Goal: Transaction & Acquisition: Purchase product/service

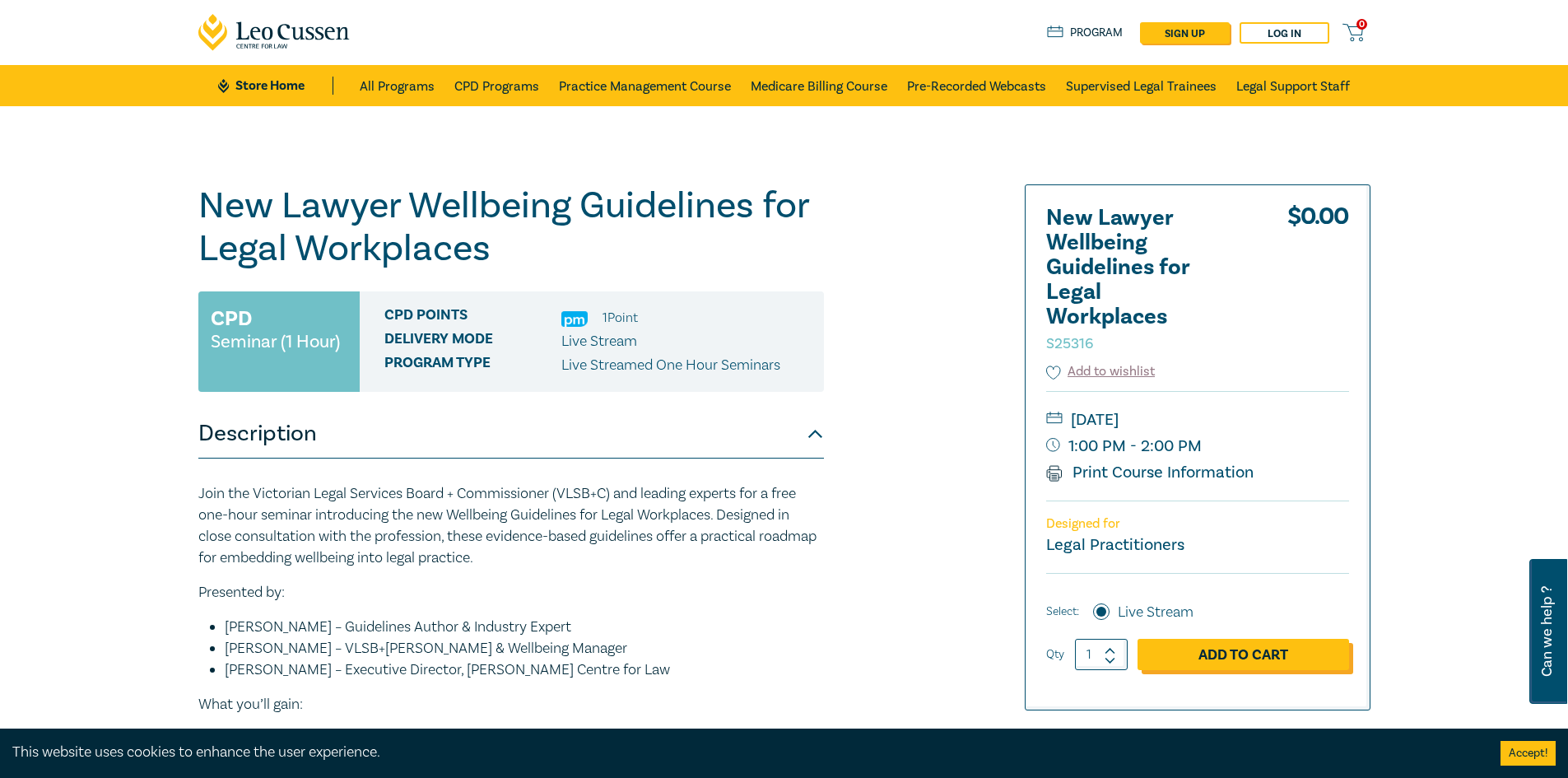
click at [1235, 660] on link "Add to Cart" at bounding box center [1243, 654] width 212 height 31
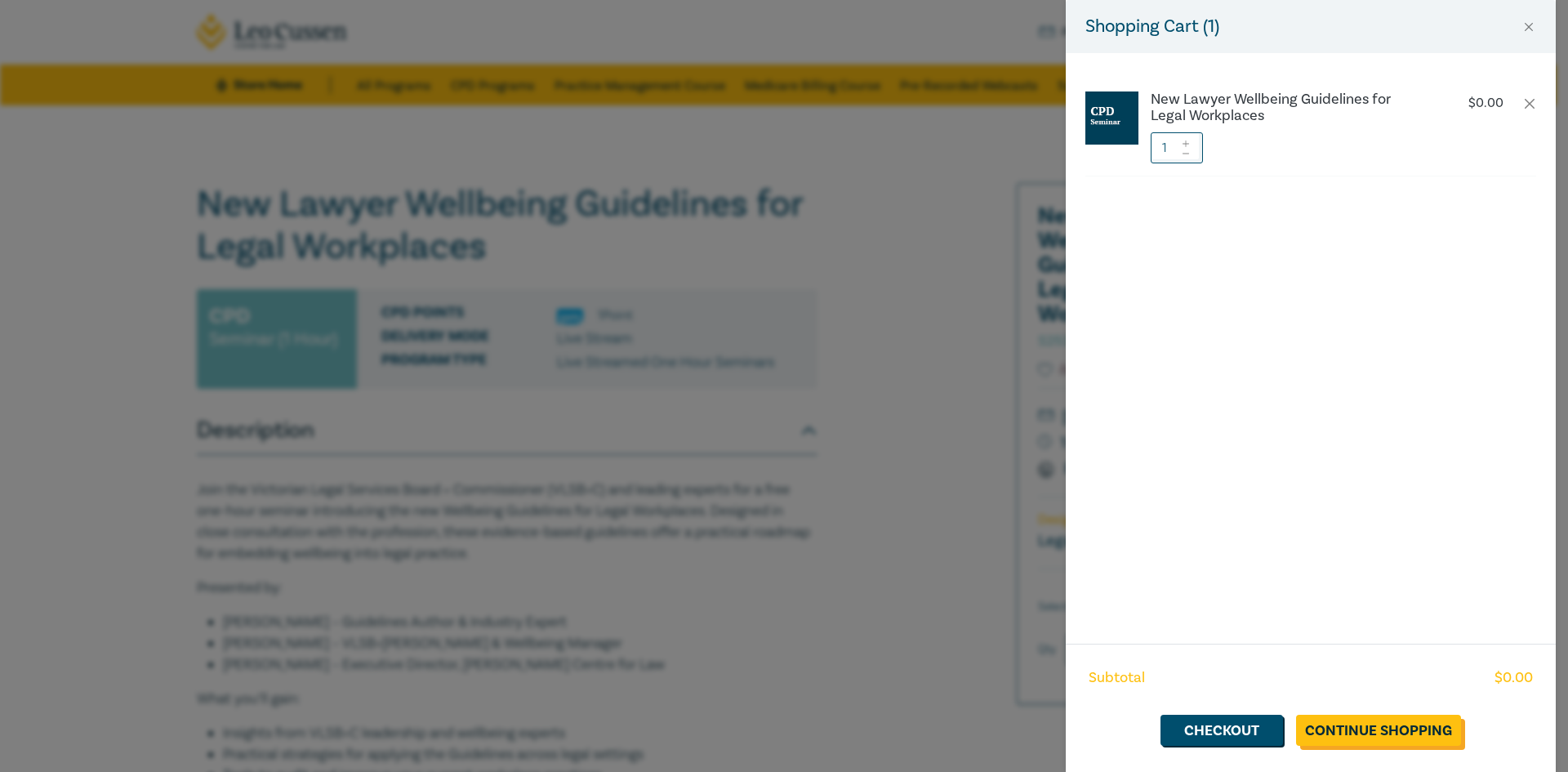
click at [1376, 736] on link "Continue Shopping" at bounding box center [1378, 730] width 165 height 31
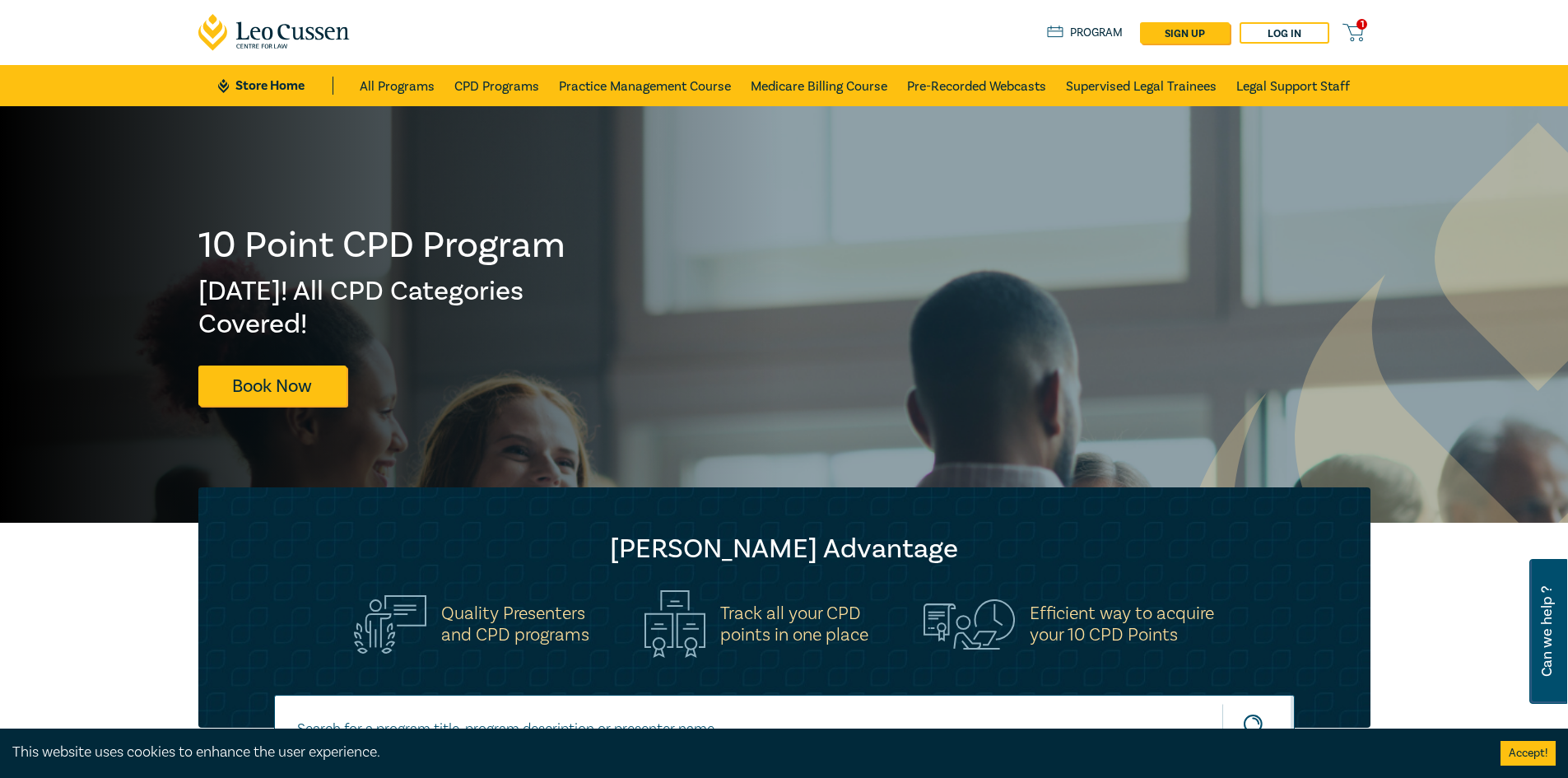
click at [1356, 28] on icon at bounding box center [1353, 32] width 20 height 20
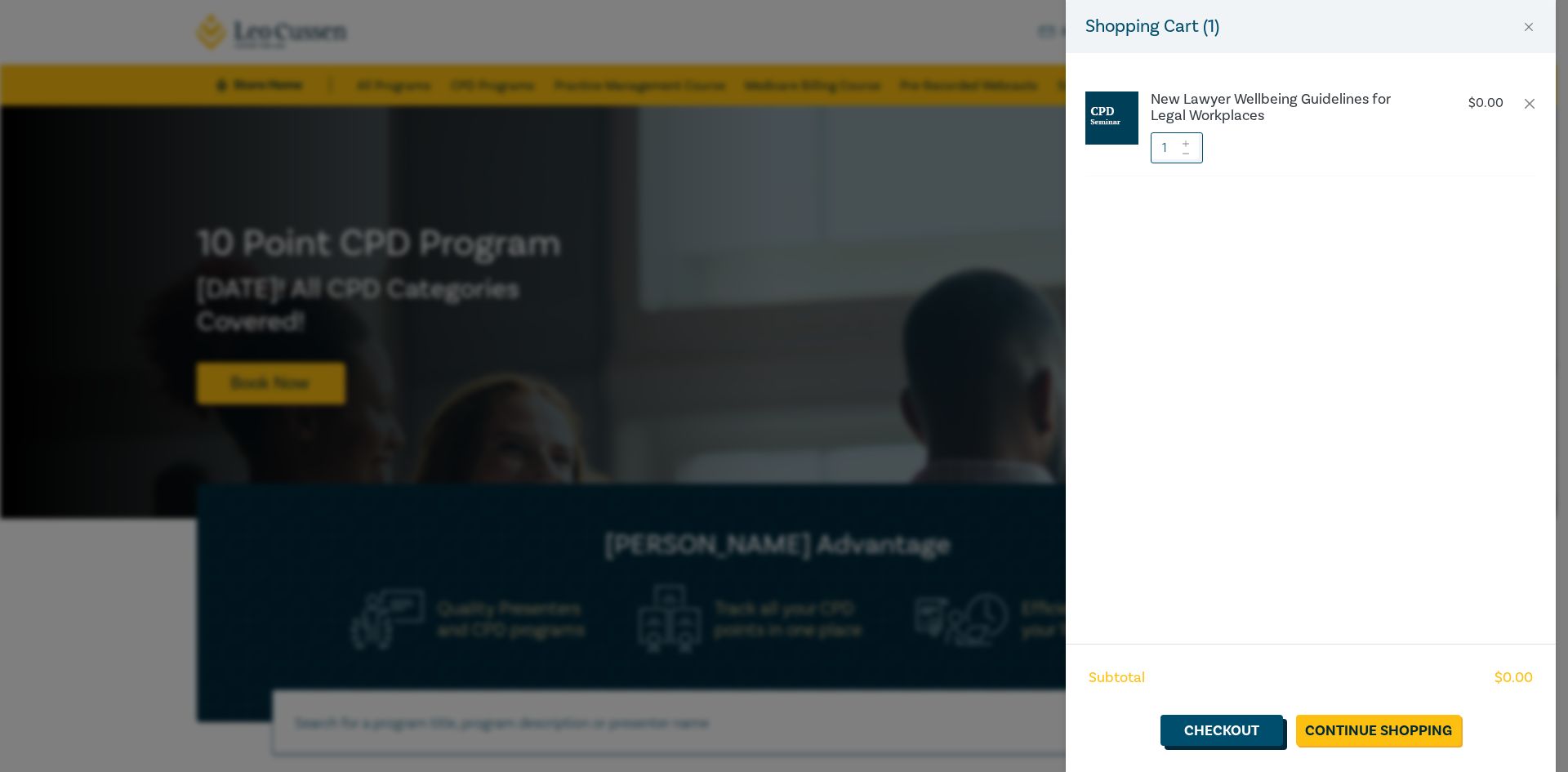
click at [1215, 725] on link "Checkout" at bounding box center [1222, 730] width 123 height 31
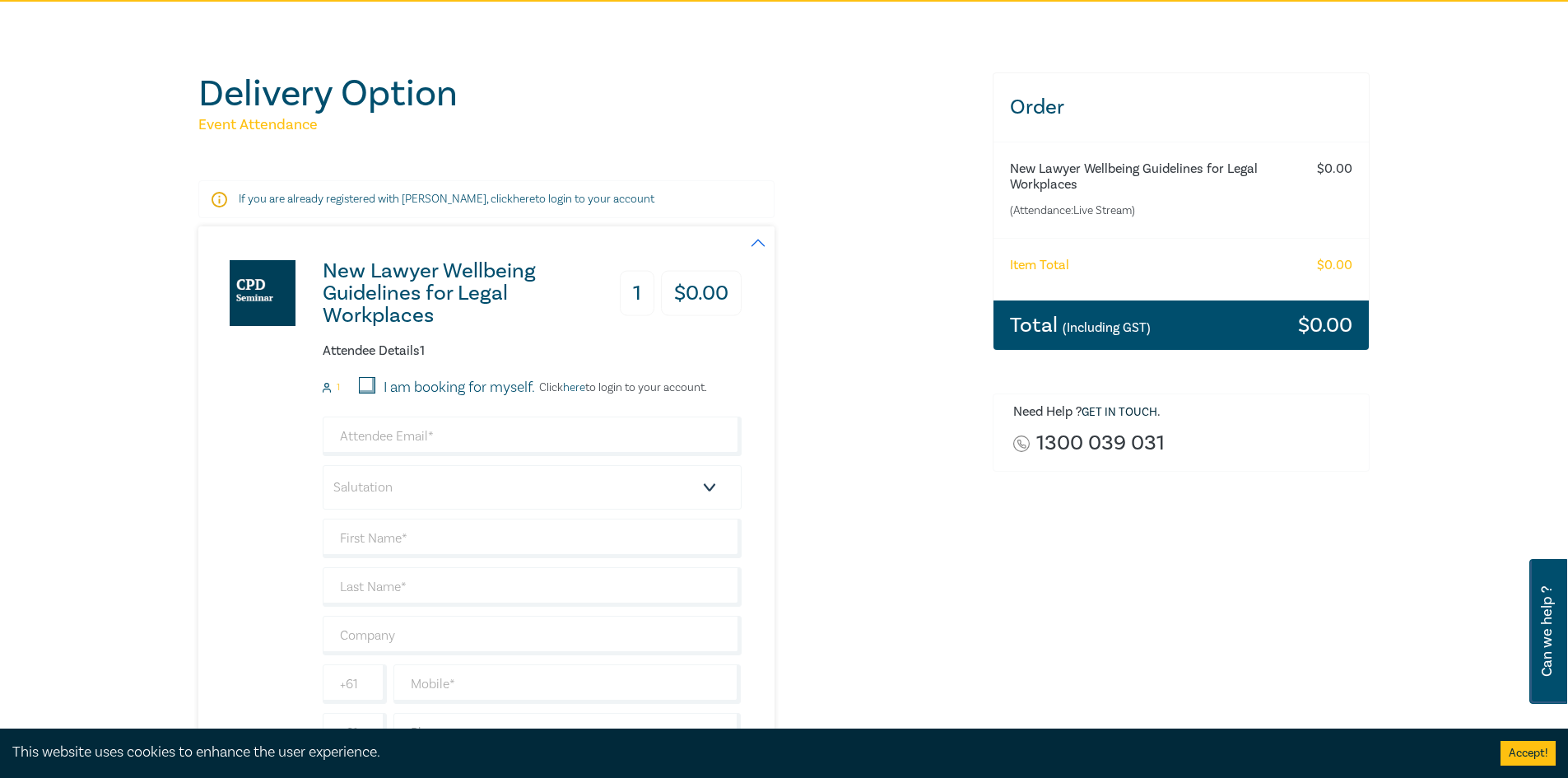
scroll to position [165, 0]
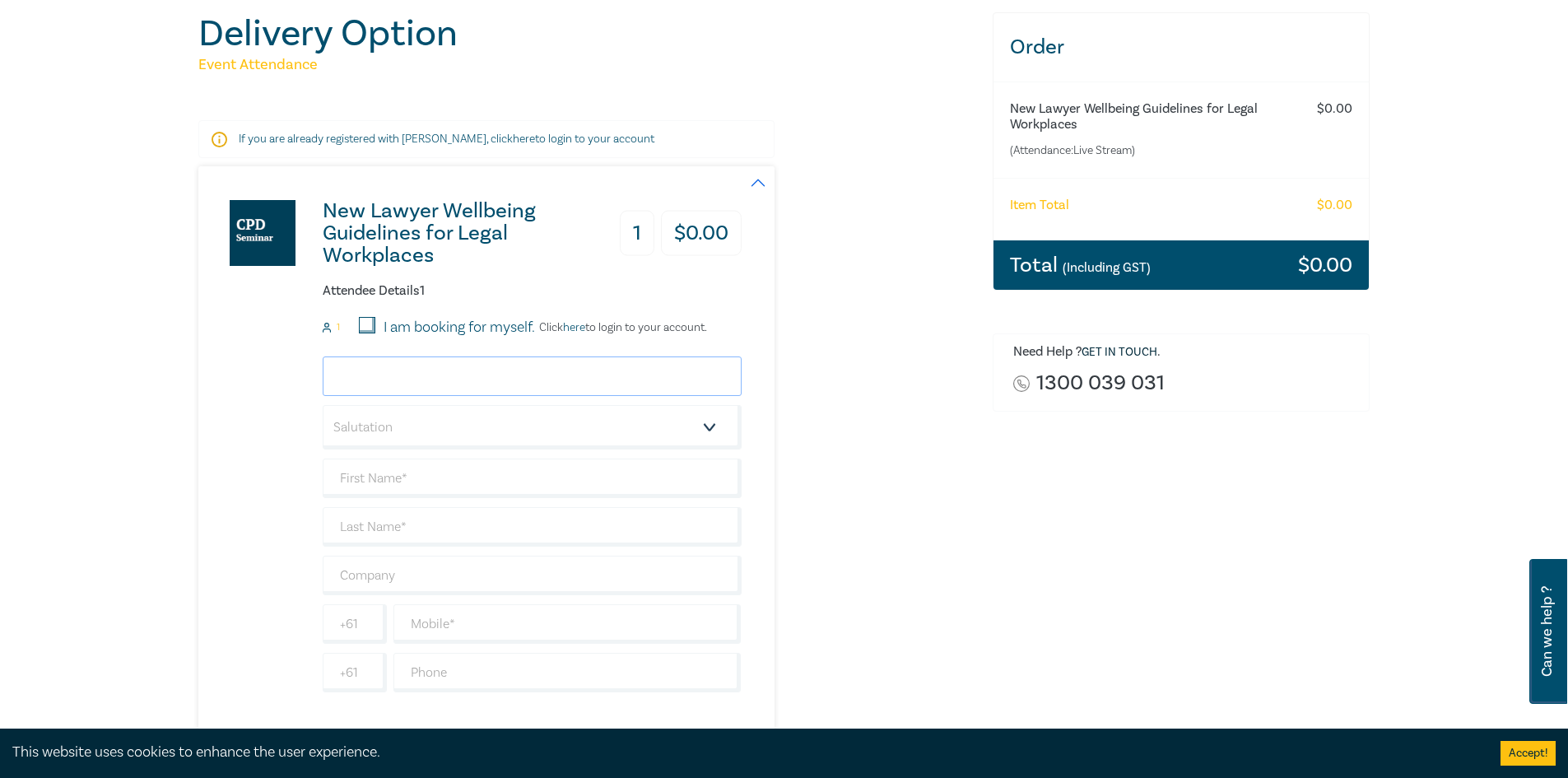
click at [379, 369] on input "email" at bounding box center [532, 377] width 419 height 39
drag, startPoint x: 366, startPoint y: 323, endPoint x: 368, endPoint y: 332, distance: 9.2
click at [367, 323] on input "I am booking for myself." at bounding box center [367, 325] width 17 height 17
checkbox input "true"
click at [414, 376] on input "email" at bounding box center [532, 377] width 419 height 39
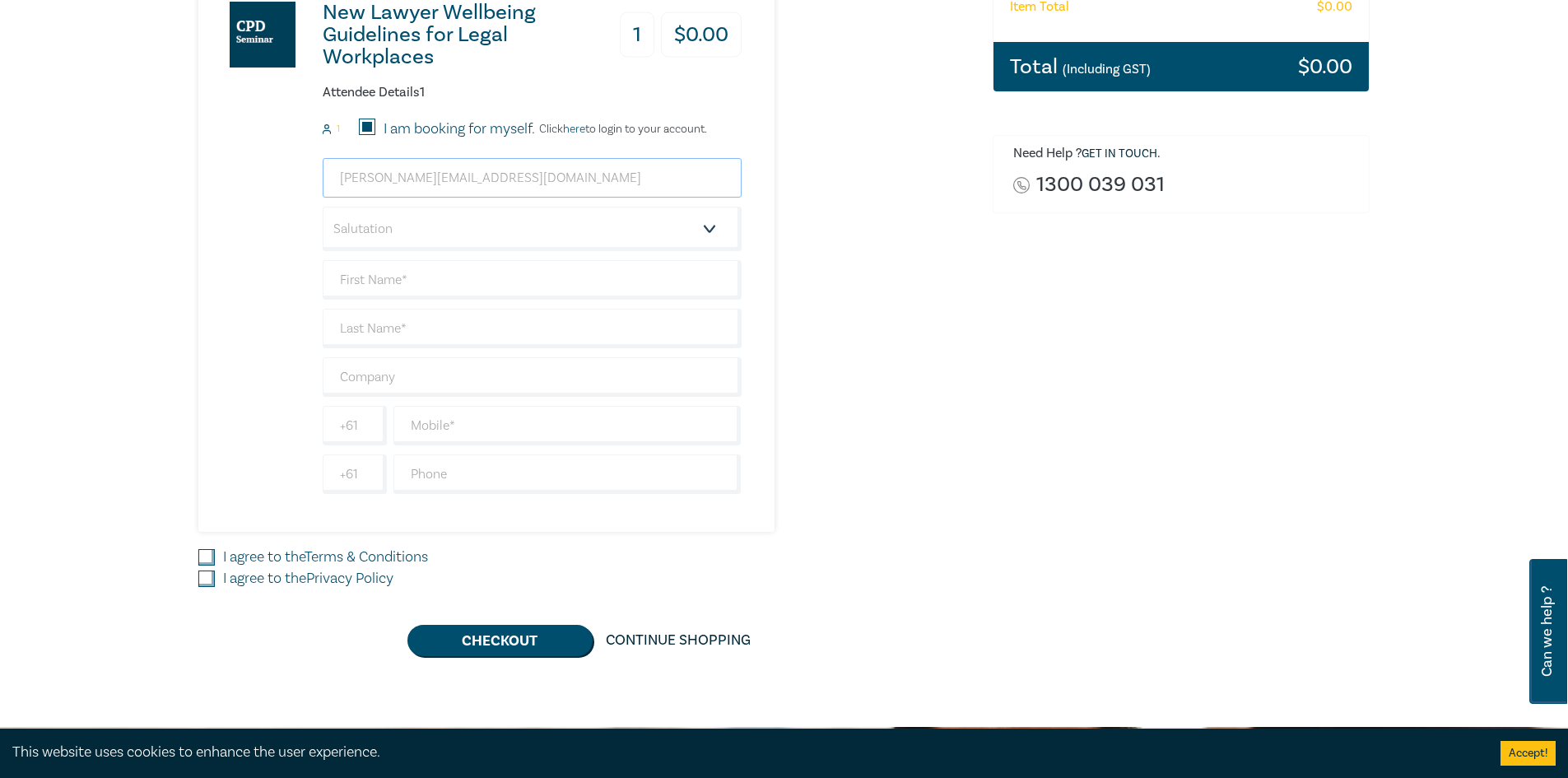
scroll to position [412, 0]
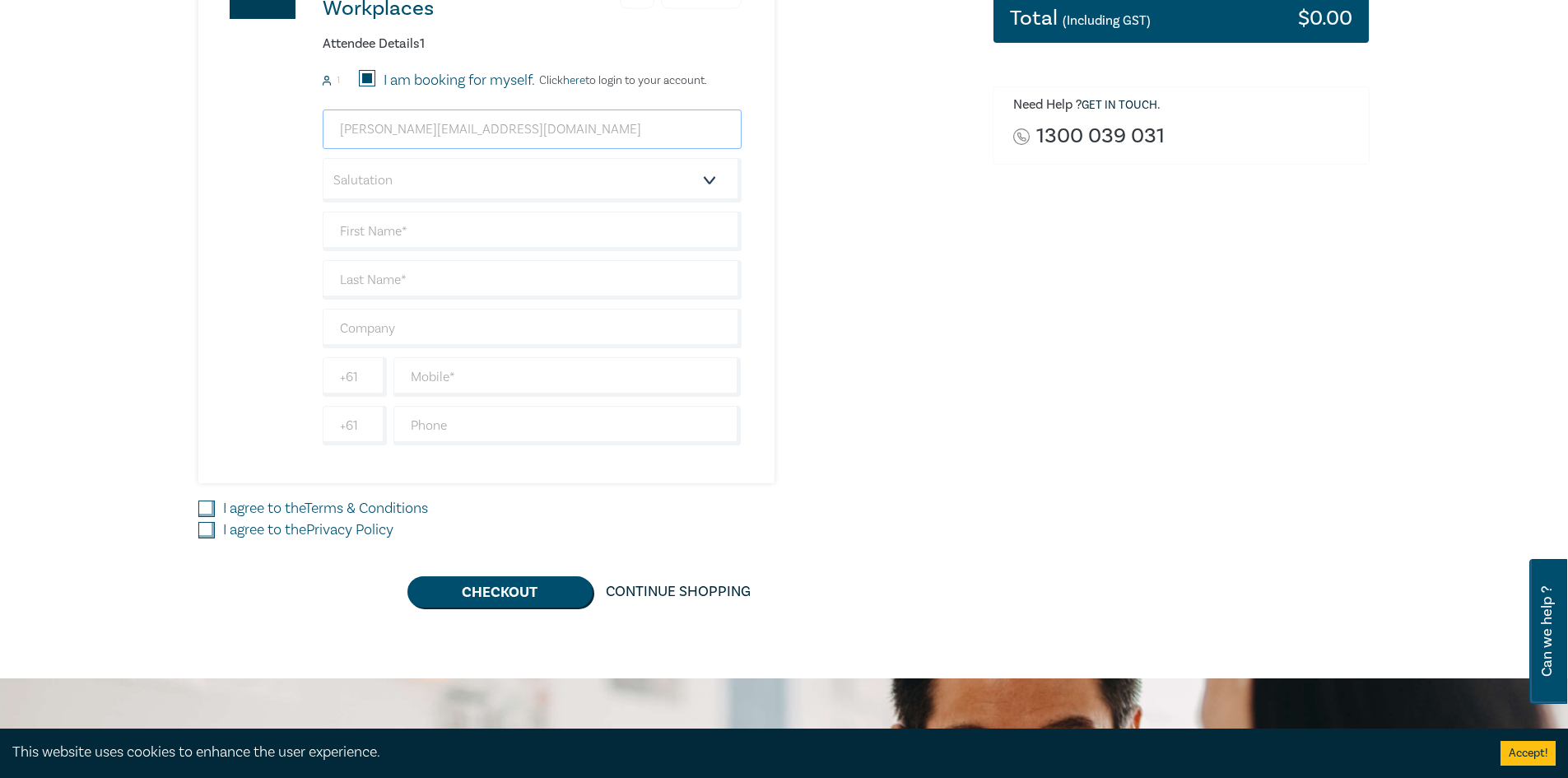
type input "peter@peterbourkelegal.com.au"
drag, startPoint x: 569, startPoint y: 451, endPoint x: 544, endPoint y: 482, distance: 39.8
click at [569, 450] on div "New Lawyer Wellbeing Guidelines for Legal Workplaces 1 $ 0.00 Attendee Details …" at bounding box center [470, 201] width 544 height 564
click at [220, 509] on div "I agree to the Terms & Conditions" at bounding box center [586, 509] width 774 height 21
drag, startPoint x: 213, startPoint y: 508, endPoint x: 214, endPoint y: 534, distance: 26.0
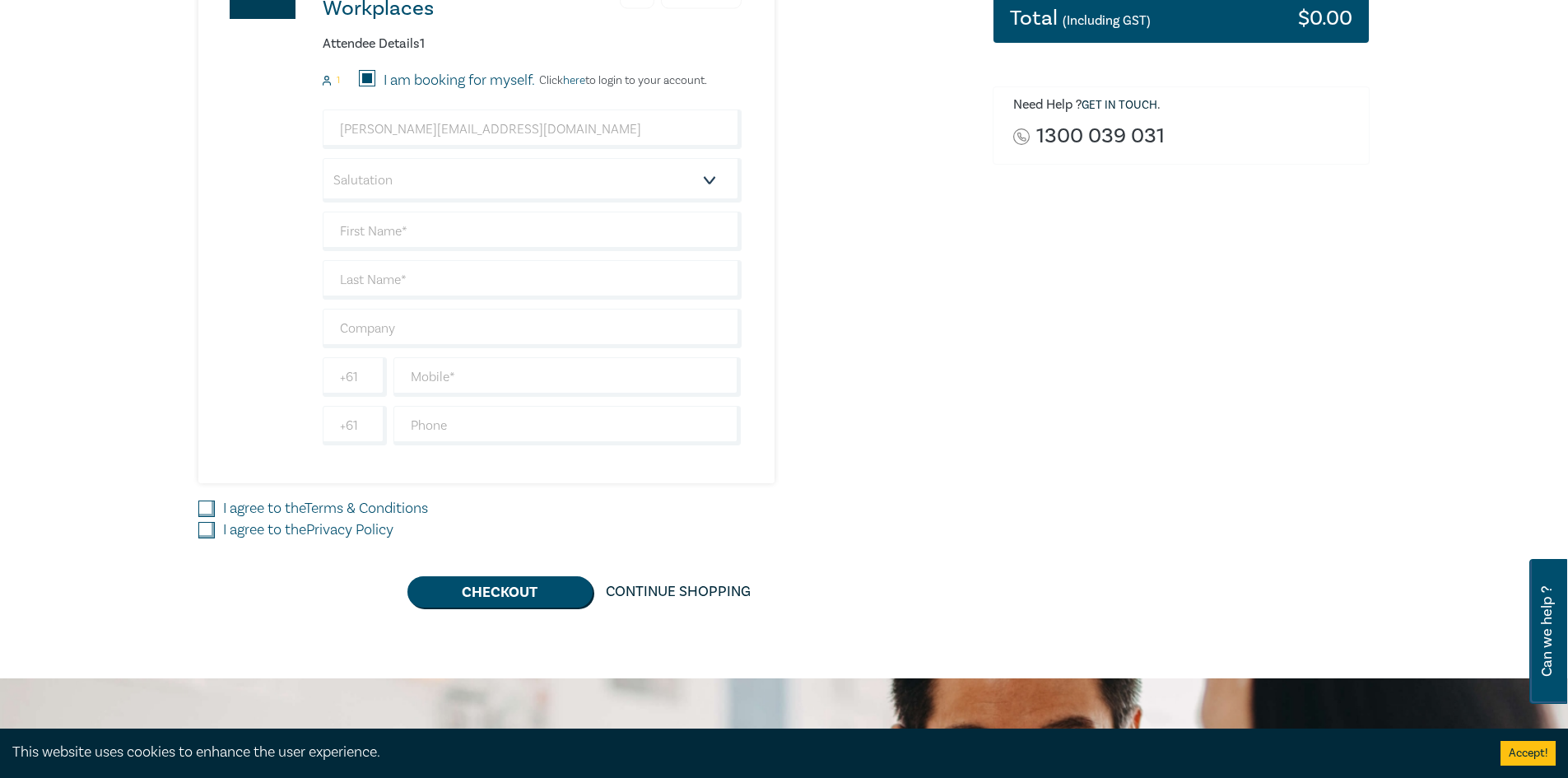
click at [212, 508] on input "I agree to the Terms & Conditions" at bounding box center [206, 508] width 17 height 17
checkbox input "true"
click at [208, 535] on input "I agree to the Privacy Policy" at bounding box center [206, 530] width 17 height 17
checkbox input "true"
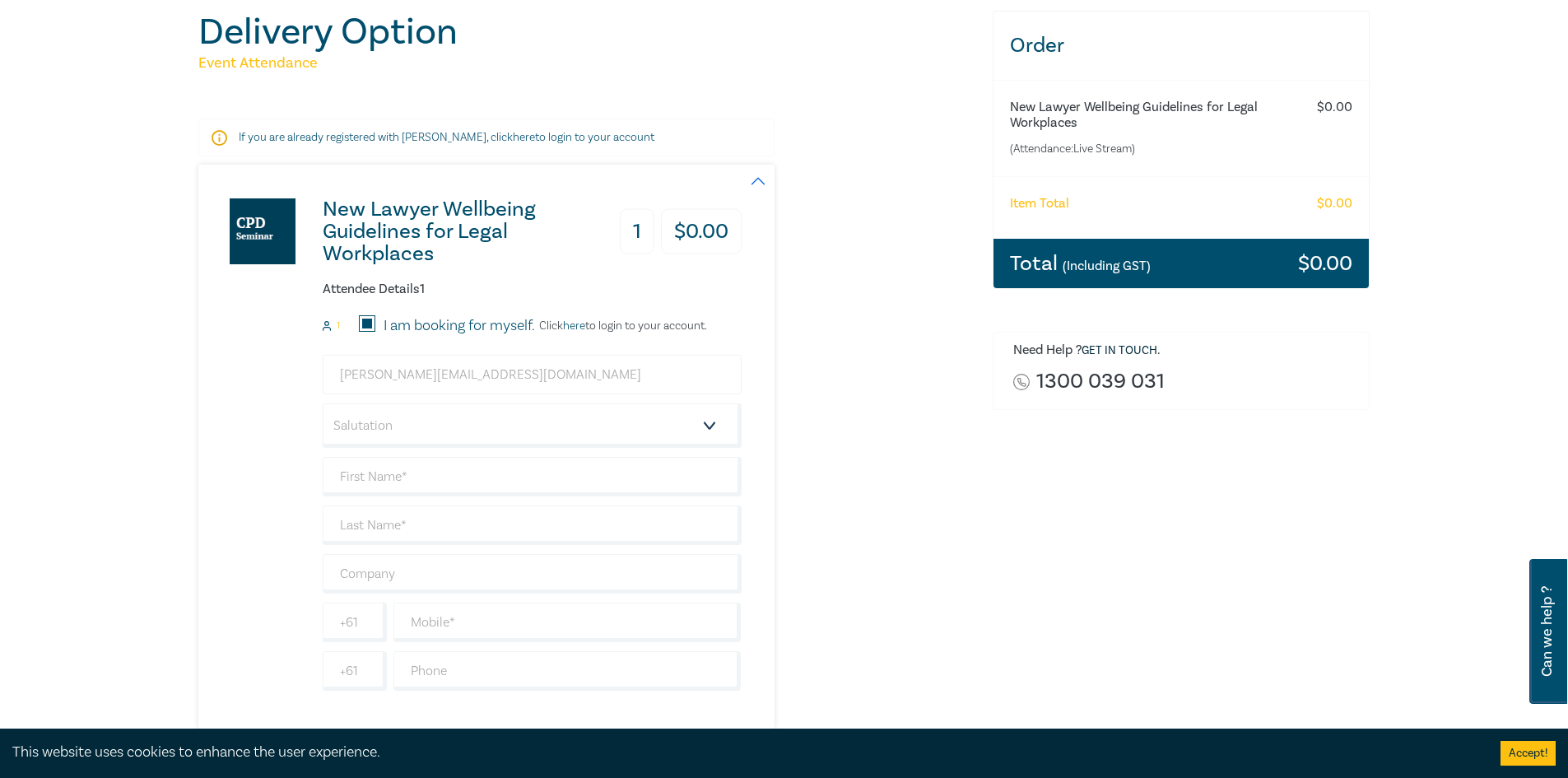
scroll to position [165, 0]
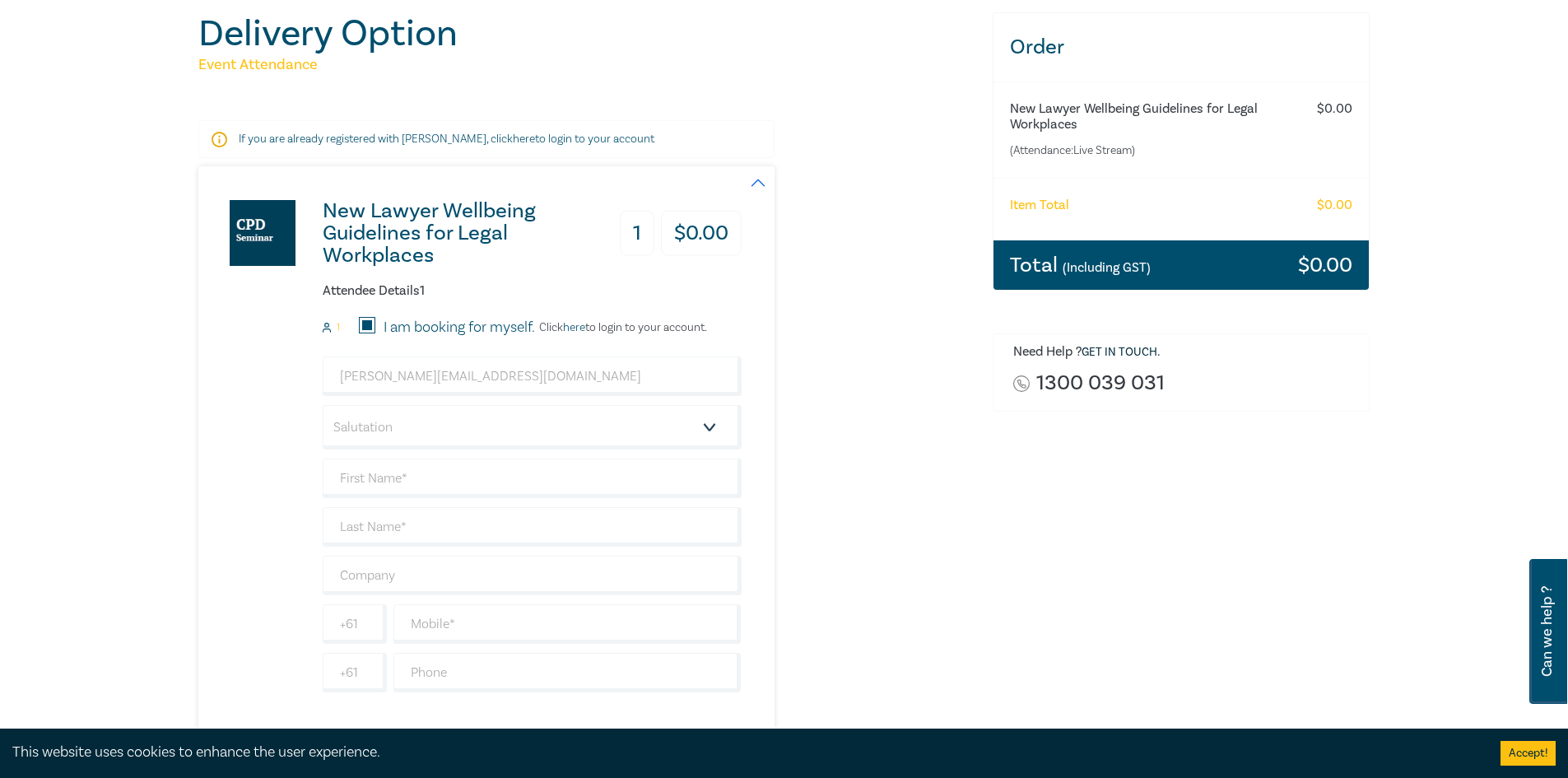
click at [360, 324] on input "I am booking for myself." at bounding box center [367, 325] width 17 height 17
checkbox input "false"
click at [372, 327] on input "I am booking for myself." at bounding box center [367, 325] width 17 height 17
click at [577, 328] on link "here" at bounding box center [574, 328] width 22 height 15
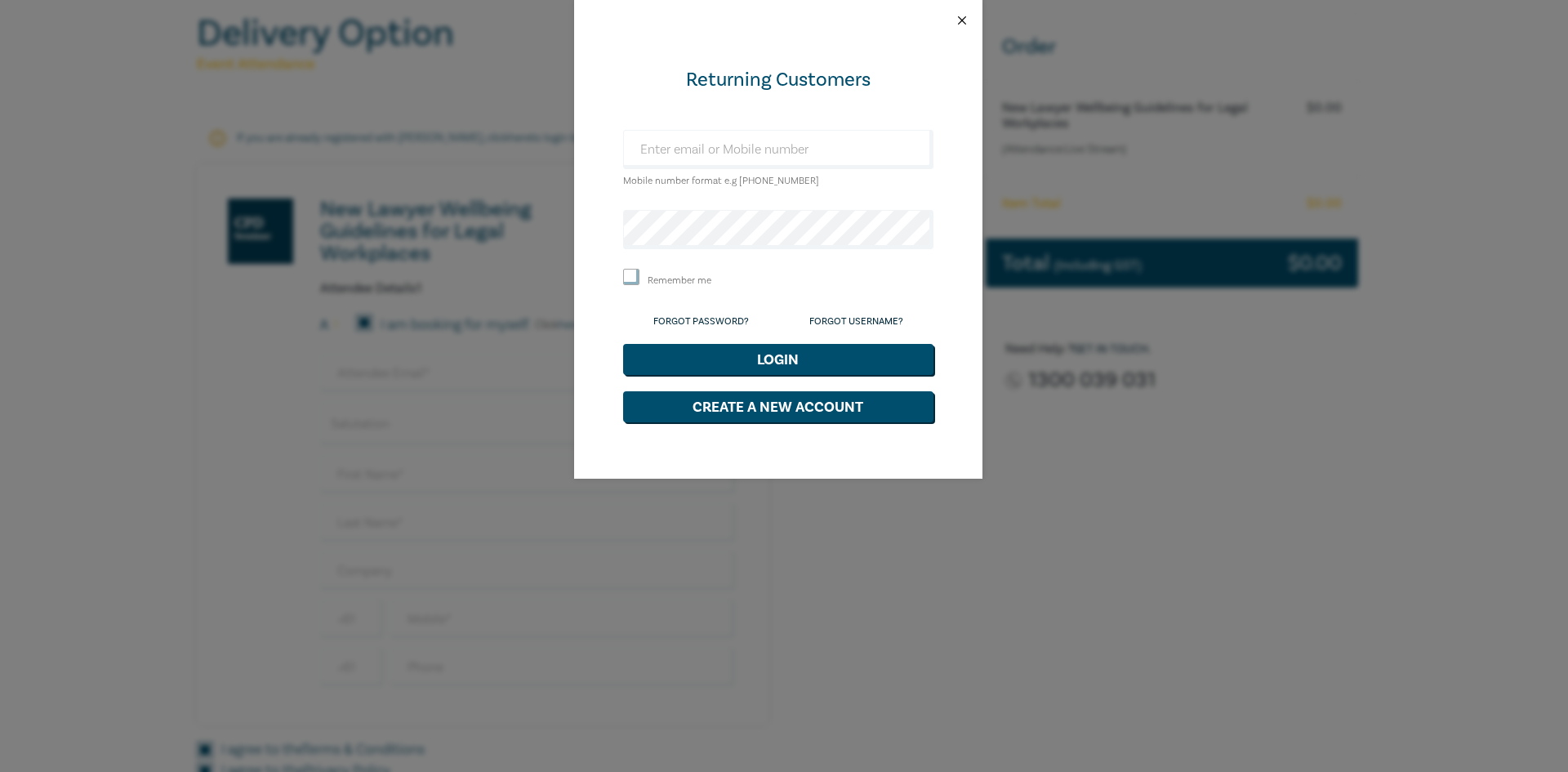
click at [966, 19] on button "Close" at bounding box center [961, 20] width 15 height 15
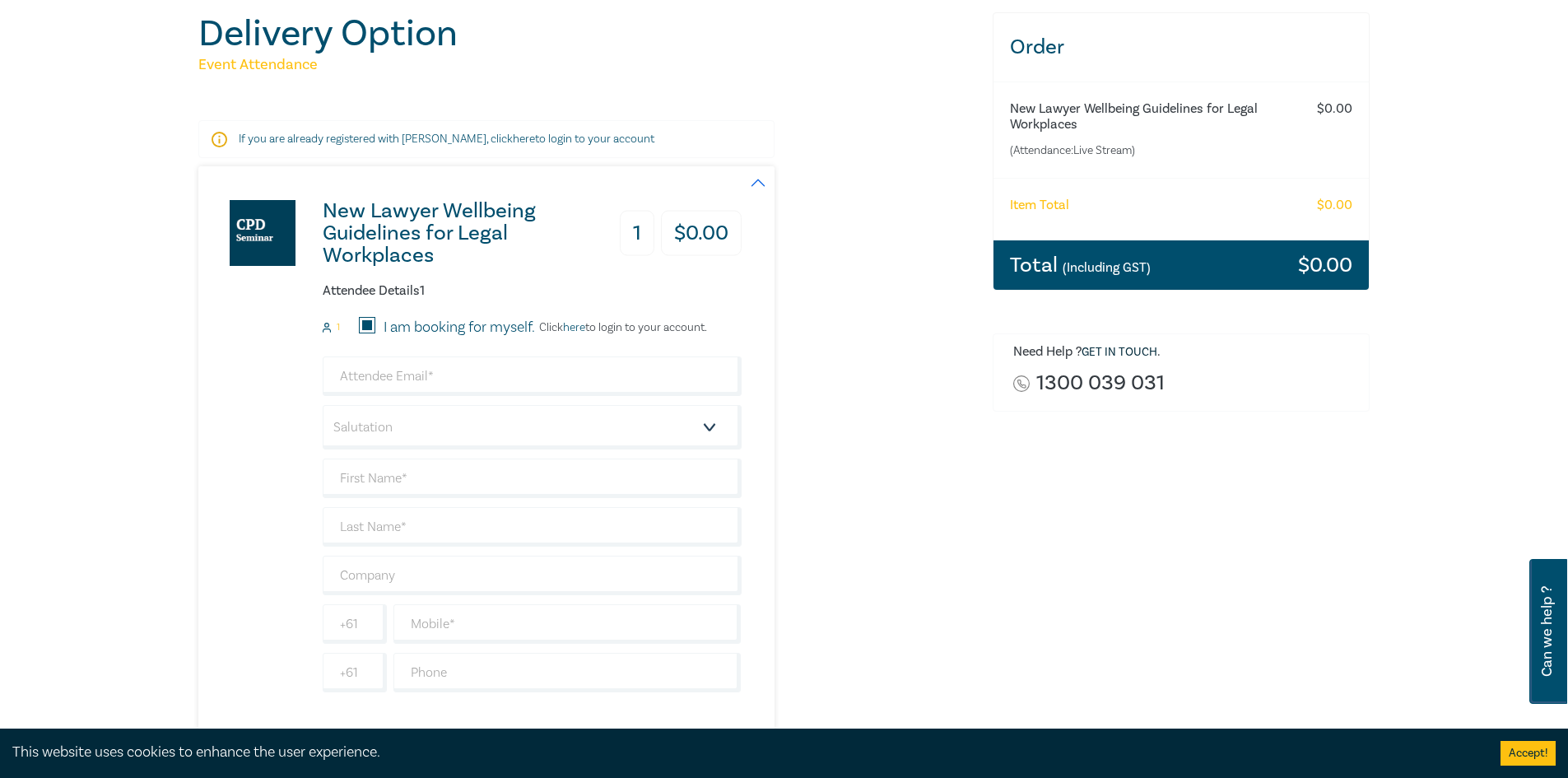
click at [375, 330] on input "I am booking for myself." at bounding box center [367, 325] width 17 height 17
checkbox input "false"
click at [355, 377] on input "email" at bounding box center [532, 377] width 419 height 39
type input "peter@peterbourkelegal.com.au"
click at [360, 482] on input "text" at bounding box center [532, 478] width 419 height 39
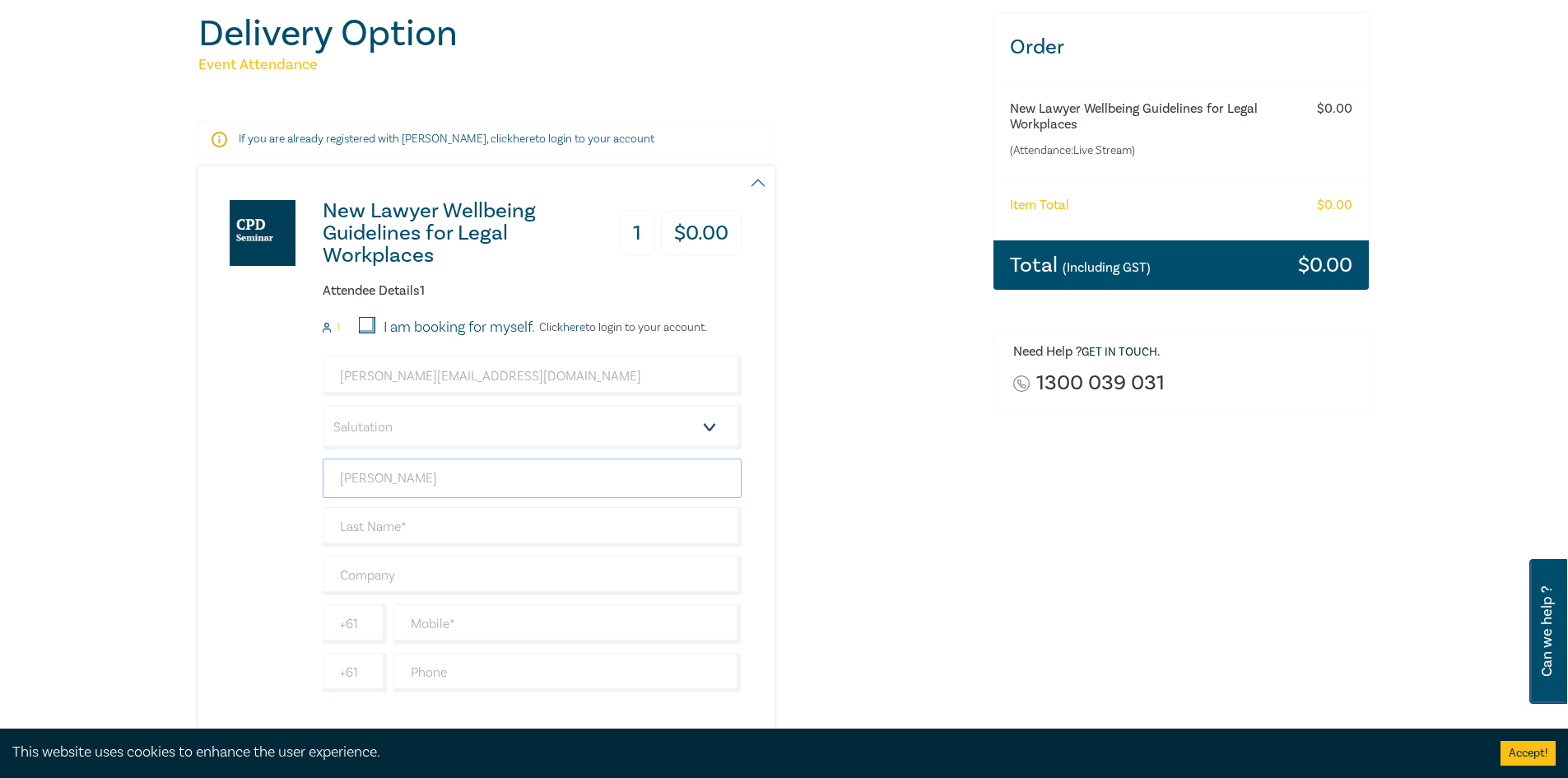
type input "[PERSON_NAME]"
type input "Bourke"
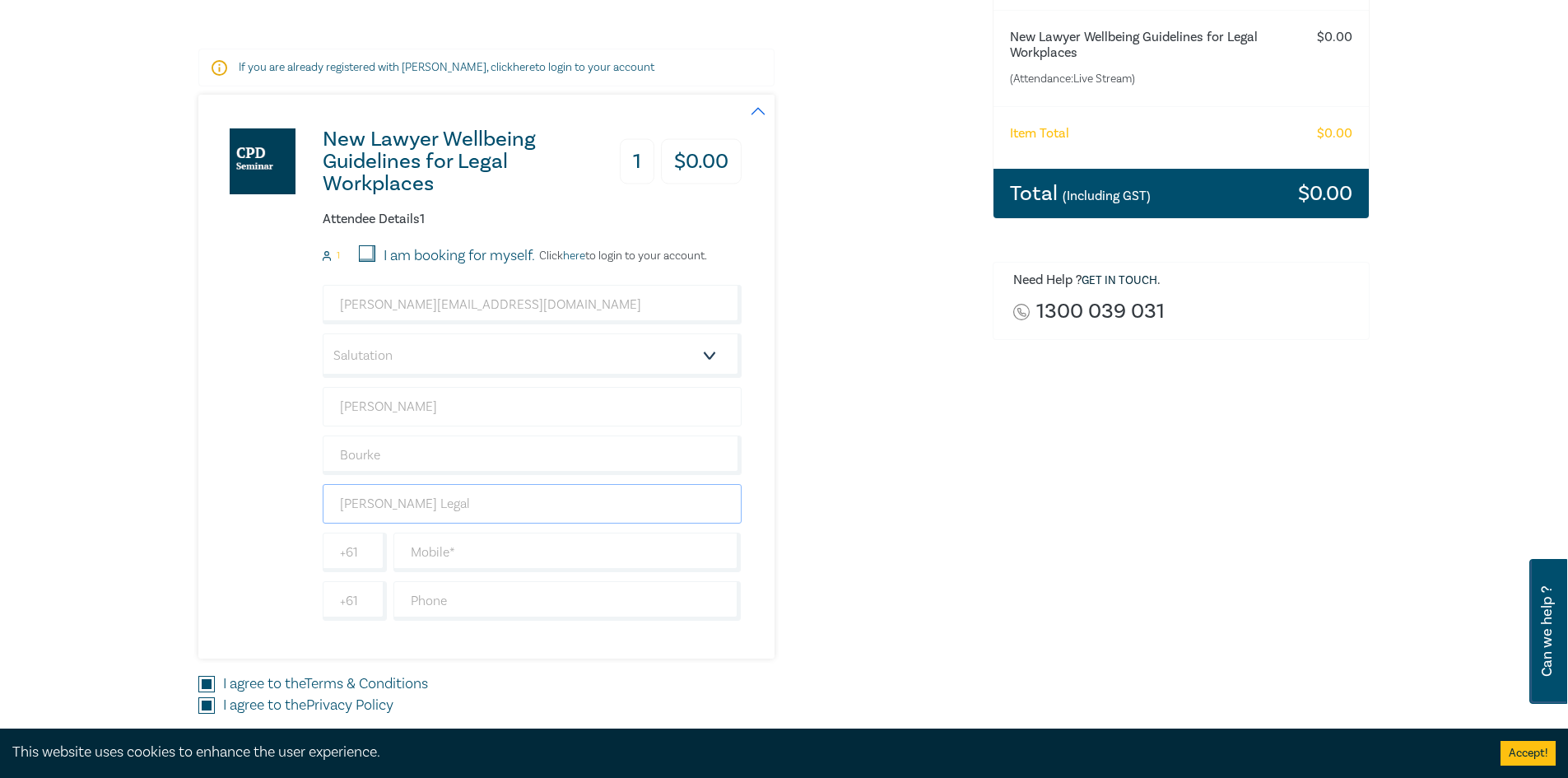
scroll to position [329, 0]
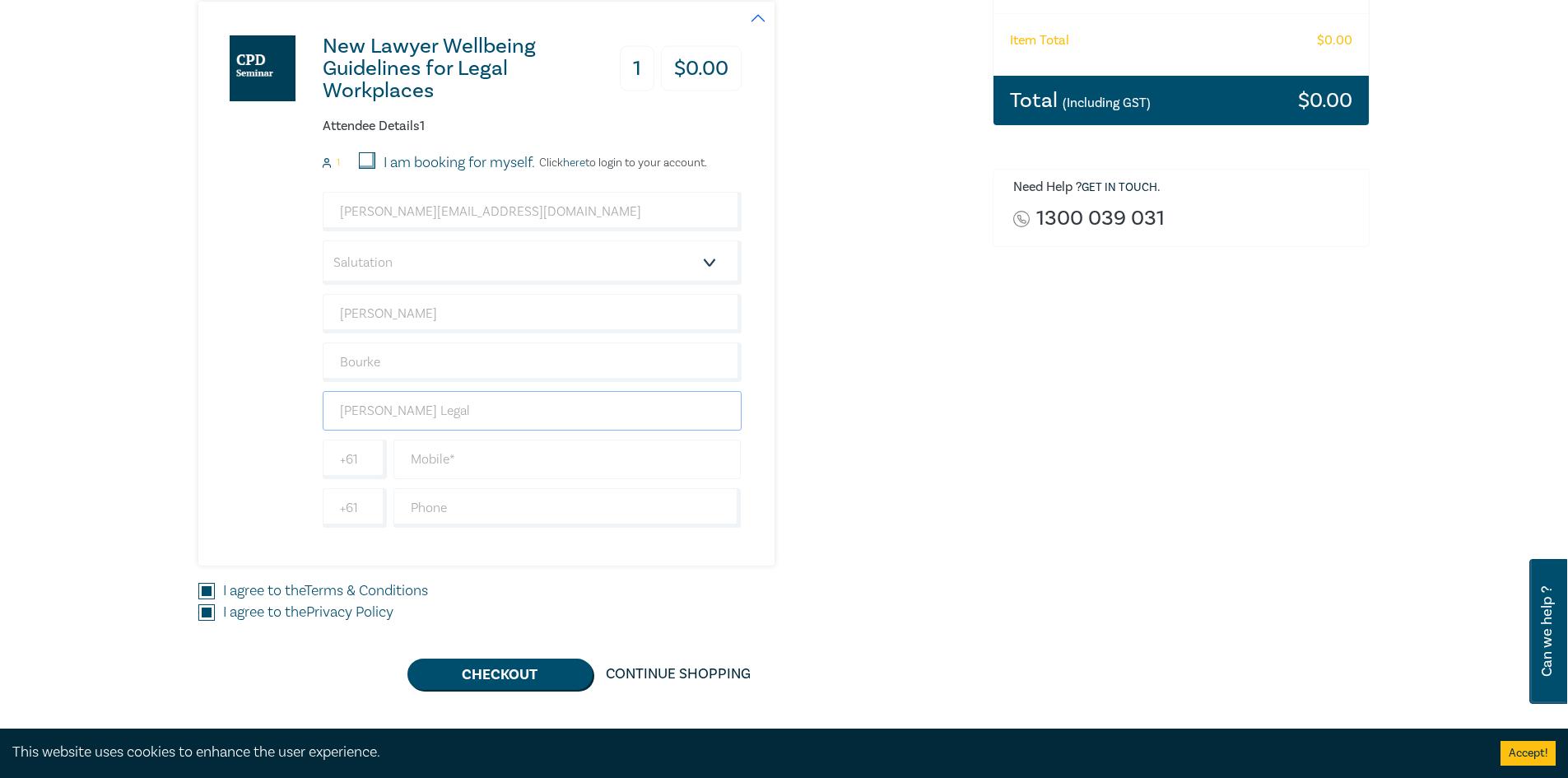
type input "Peter Bourke Legal"
click at [423, 466] on input "text" at bounding box center [567, 459] width 348 height 39
type input "422402281"
click at [413, 509] on input "text" at bounding box center [567, 508] width 348 height 39
type input "3 5782 1200"
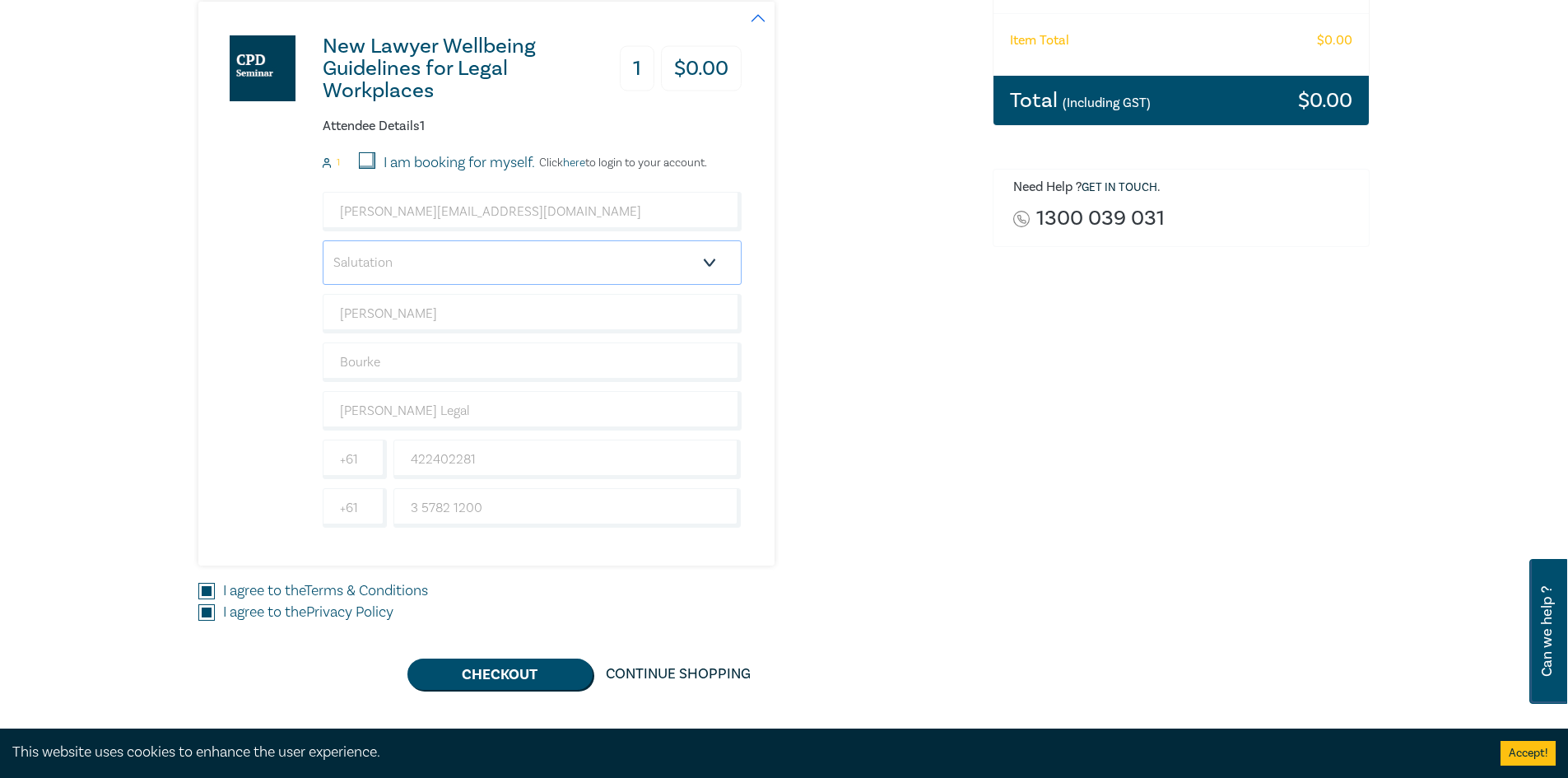
click at [707, 264] on select "Salutation Mr. Mrs. Ms. Miss Dr. Prof. Other" at bounding box center [532, 263] width 419 height 45
select select "Mr."
click at [323, 240] on select "Salutation Mr. Mrs. Ms. Miss Dr. Prof. Other" at bounding box center [532, 263] width 419 height 45
click at [504, 672] on button "Checkout" at bounding box center [500, 674] width 185 height 31
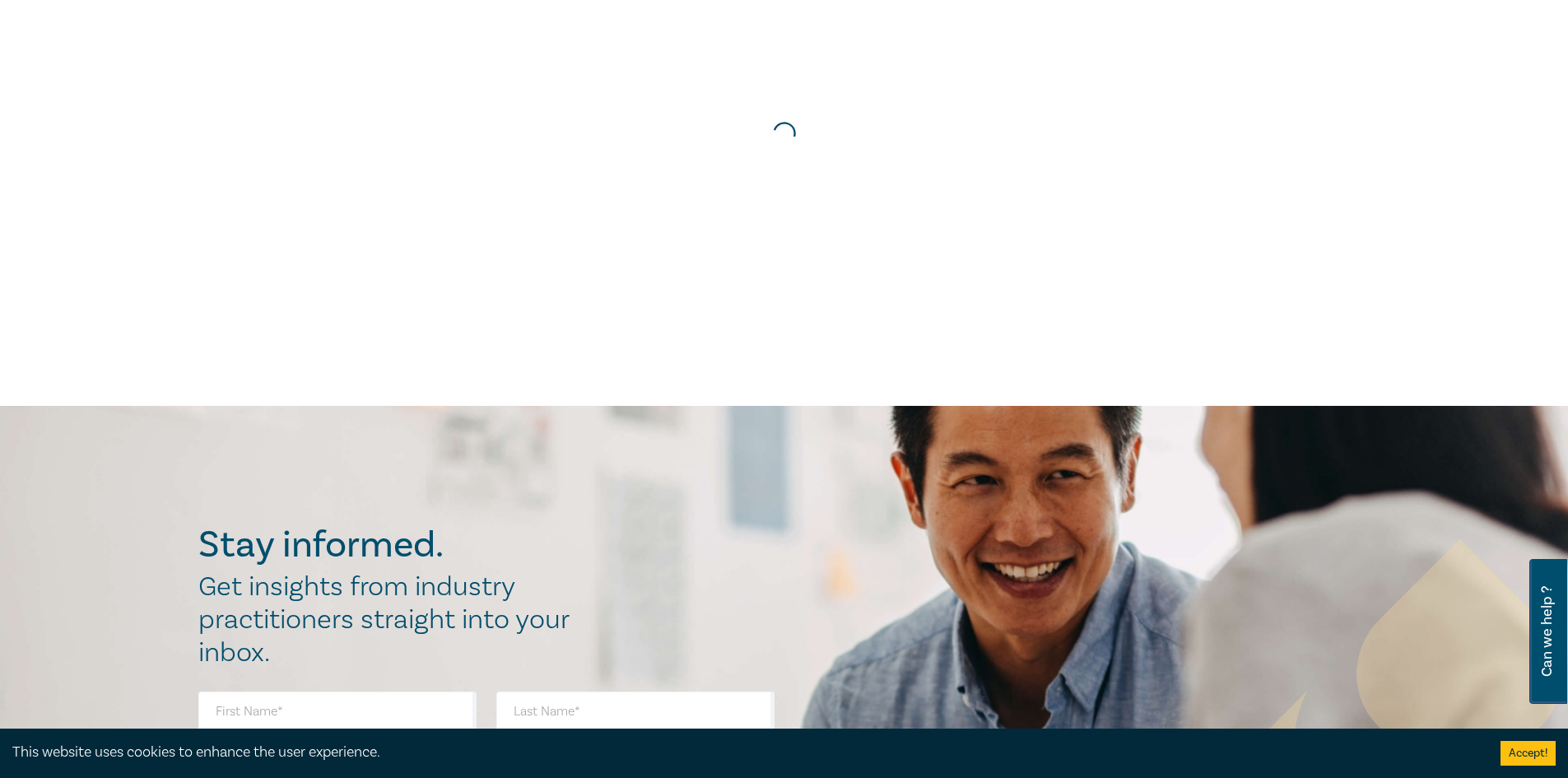
scroll to position [0, 0]
